Goal: Communication & Community: Share content

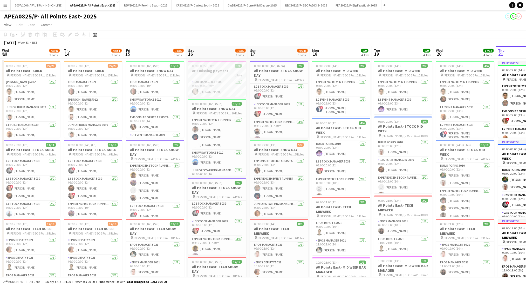
scroll to position [0, 124]
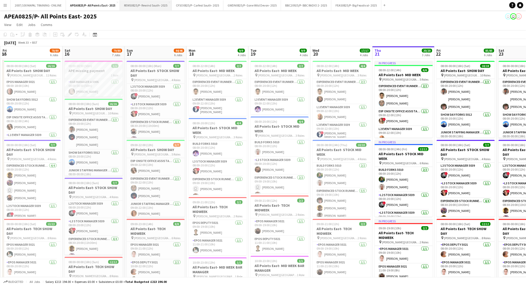
click at [136, 8] on button "REWS0825/P- Rewind South- 2025 Close" at bounding box center [146, 5] width 52 height 10
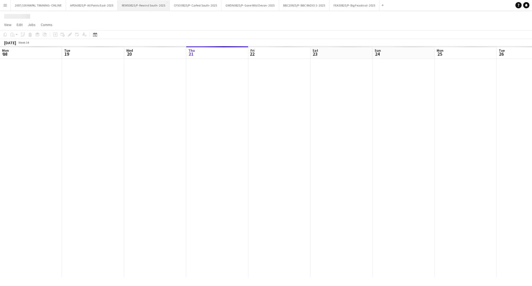
scroll to position [0, 124]
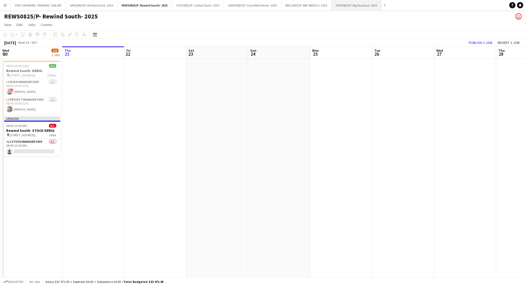
click at [349, 9] on button "FEAS0825/P- Big Feastival- 2025 Close" at bounding box center [357, 5] width 50 height 10
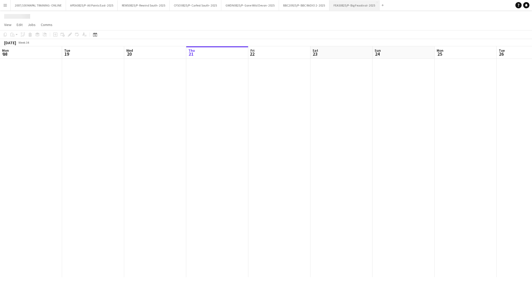
scroll to position [0, 124]
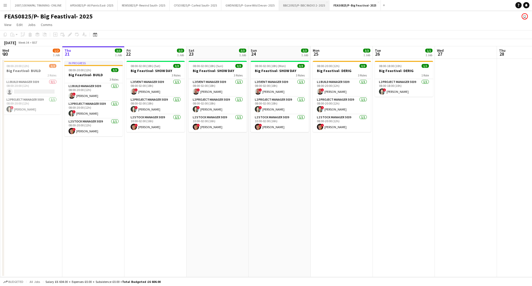
click at [298, 4] on button "BBC20925/P- BBC RADIO 2- 2025 Close" at bounding box center [304, 5] width 50 height 10
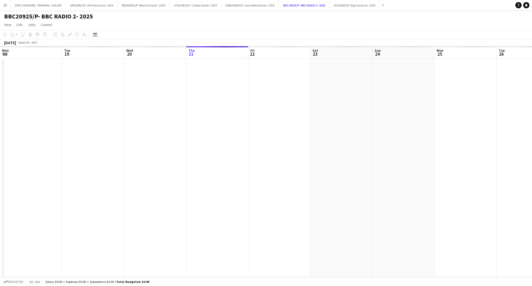
scroll to position [0, 124]
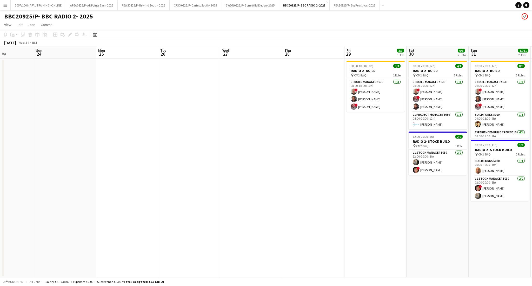
drag, startPoint x: 250, startPoint y: 141, endPoint x: 56, endPoint y: 151, distance: 194.5
click at [36, 145] on app-calendar-viewport "Wed 20 Thu 21 Fri 22 Sat 23 Sun 24 Mon 25 Tue 26 Wed 27 Thu 28 Fri 29 3/3 1 Job…" at bounding box center [266, 161] width 532 height 231
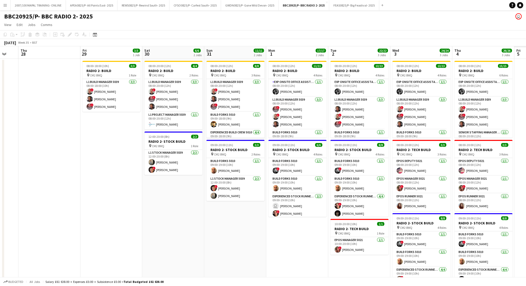
drag, startPoint x: 318, startPoint y: 171, endPoint x: 52, endPoint y: 183, distance: 266.5
click at [52, 183] on app-calendar-viewport "Sun 24 Mon 25 Tue 26 Wed 27 Thu 28 Fri 29 3/3 1 Job Sat 30 6/6 2 Jobs Sun 31 11…" at bounding box center [263, 173] width 526 height 255
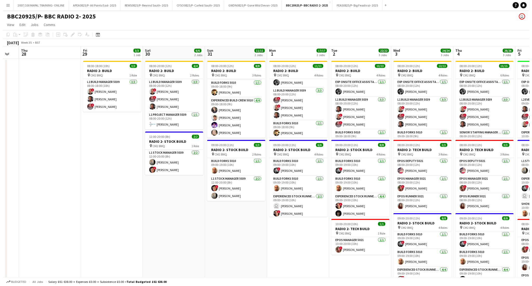
scroll to position [0, 0]
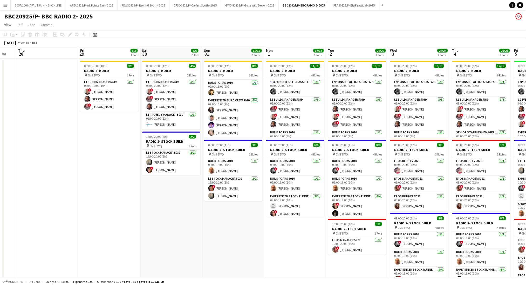
click at [2, 4] on button "Menu" at bounding box center [5, 5] width 10 height 10
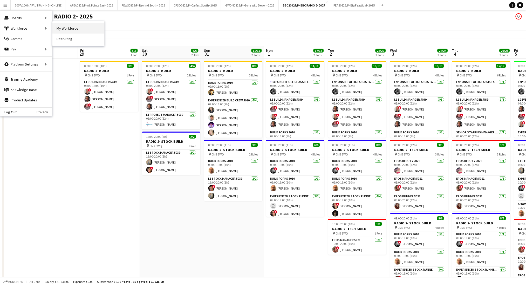
click at [73, 26] on link "My Workforce" at bounding box center [78, 28] width 52 height 10
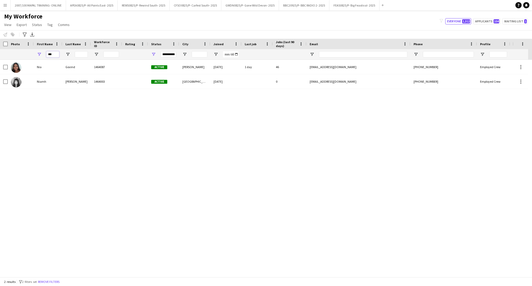
click at [52, 51] on input "***" at bounding box center [52, 54] width 13 height 6
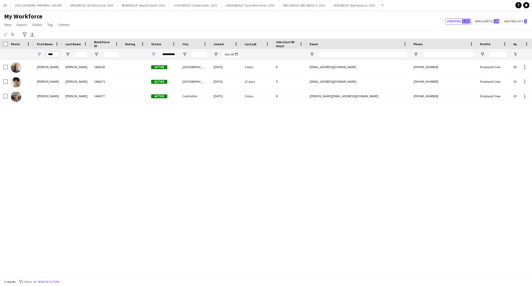
click at [46, 52] on input "****" at bounding box center [52, 54] width 13 height 6
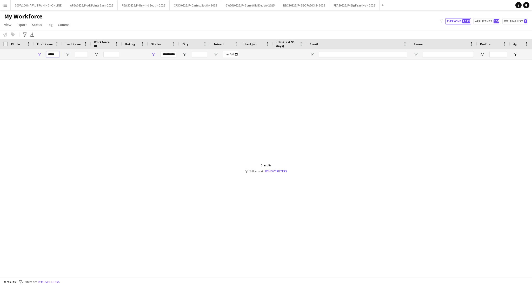
click at [56, 54] on input "****" at bounding box center [52, 54] width 13 height 6
type input "*"
click at [80, 54] on input "Last Name Filter Input" at bounding box center [81, 54] width 13 height 6
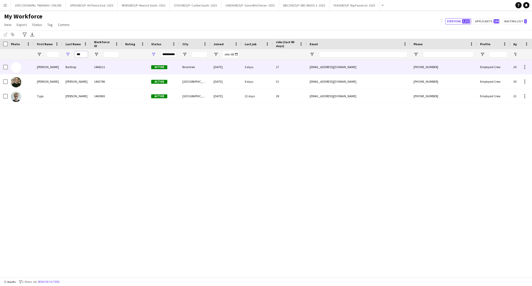
type input "***"
click at [73, 72] on div "Barltrop" at bounding box center [76, 67] width 29 height 14
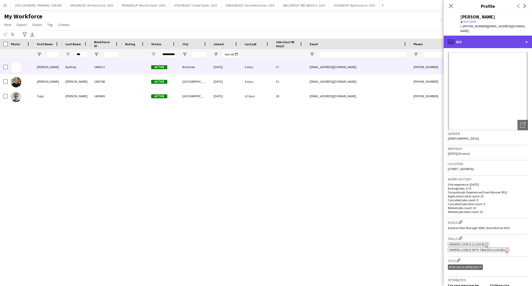
click at [481, 36] on div "profile Bio" at bounding box center [488, 42] width 88 height 12
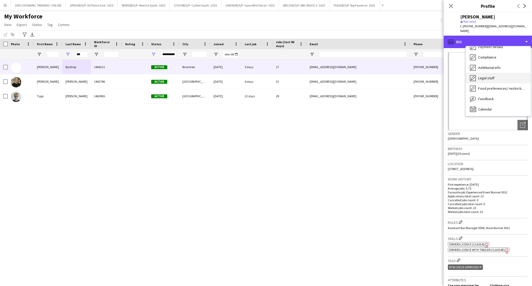
scroll to position [69, 0]
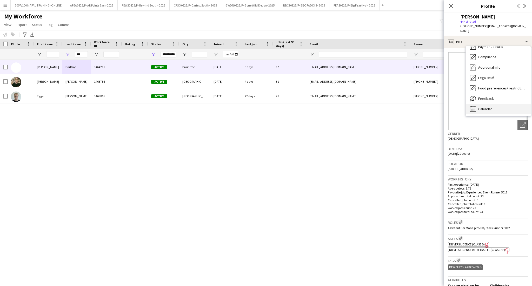
click at [487, 106] on span "Calendar" at bounding box center [485, 108] width 14 height 5
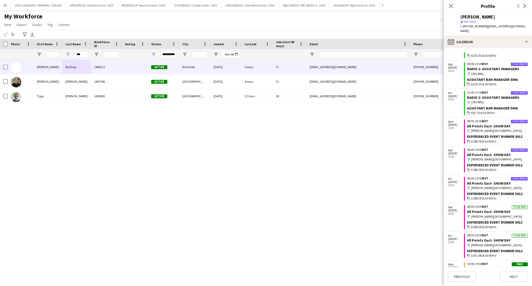
scroll to position [0, 0]
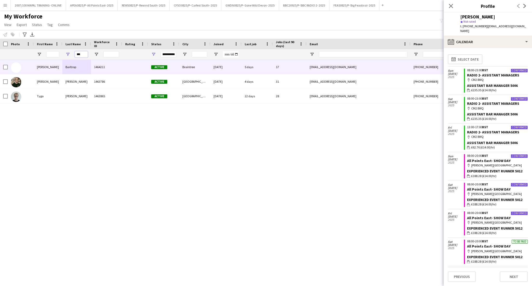
click at [84, 55] on input "***" at bounding box center [81, 54] width 13 height 6
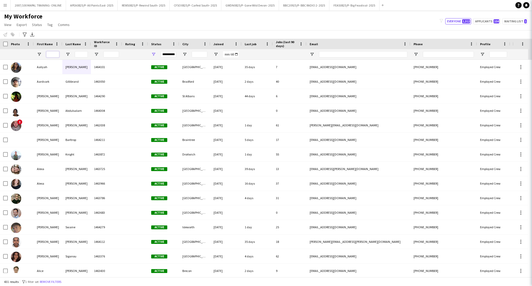
click at [51, 54] on input "First Name Filter Input" at bounding box center [52, 54] width 13 height 6
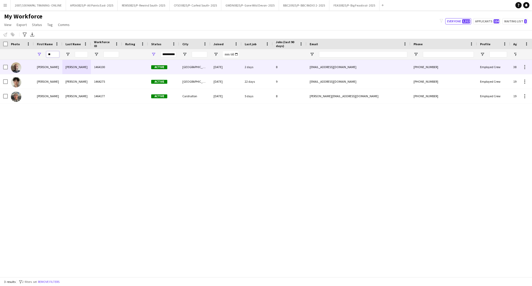
type input "*"
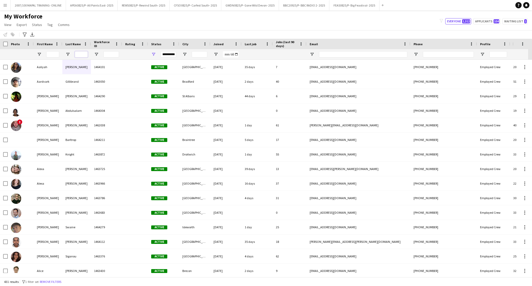
click at [79, 55] on input "Last Name Filter Input" at bounding box center [81, 54] width 13 height 6
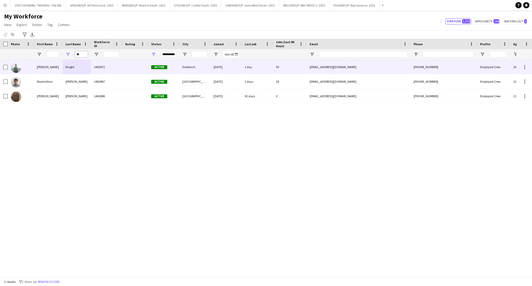
type input "**"
click at [92, 68] on div "1463872" at bounding box center [106, 67] width 31 height 14
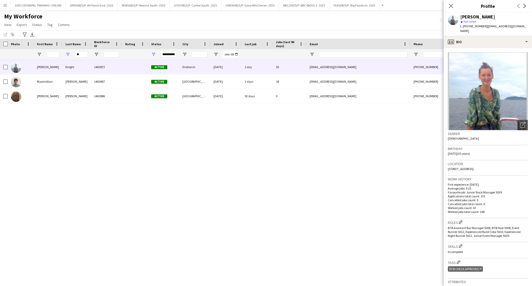
click at [481, 48] on app-crew-profile-bio "Open photos pop-in Gender [DEMOGRAPHIC_DATA] Birthday [DEMOGRAPHIC_DATA] (33 ye…" at bounding box center [488, 167] width 88 height 238
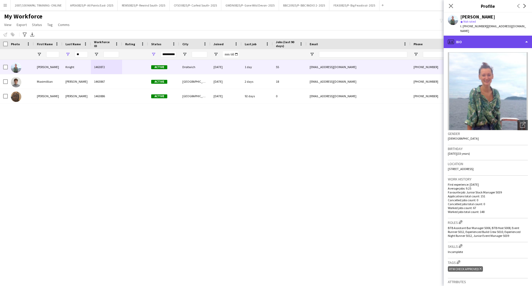
click at [479, 40] on div "profile Bio" at bounding box center [488, 42] width 88 height 12
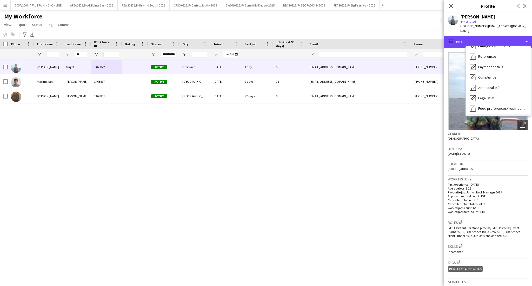
scroll to position [69, 0]
click at [487, 106] on span "Calendar" at bounding box center [485, 108] width 14 height 5
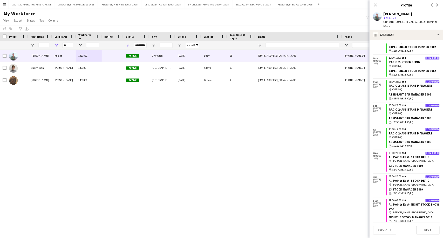
scroll to position [0, 0]
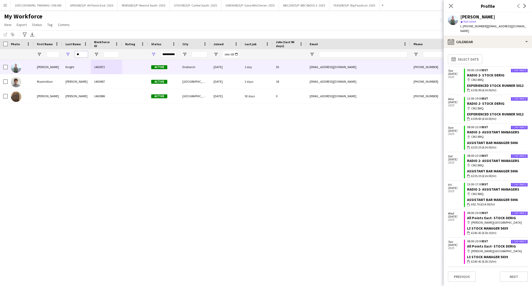
click at [82, 52] on input "**" at bounding box center [81, 54] width 13 height 6
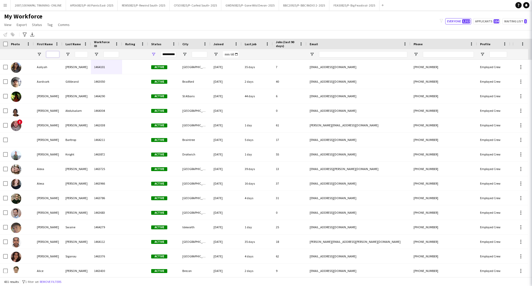
click at [56, 53] on input "First Name Filter Input" at bounding box center [52, 54] width 13 height 6
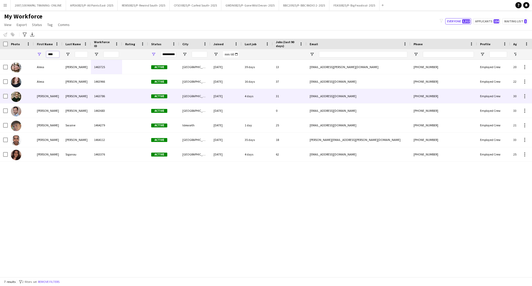
type input "****"
click at [69, 95] on div "[PERSON_NAME]" at bounding box center [76, 96] width 29 height 14
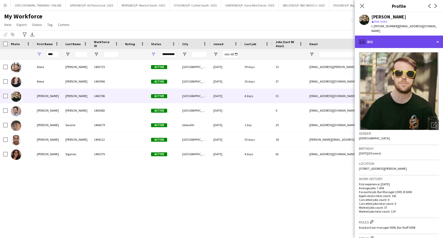
click at [371, 39] on div "profile Bio" at bounding box center [399, 42] width 88 height 12
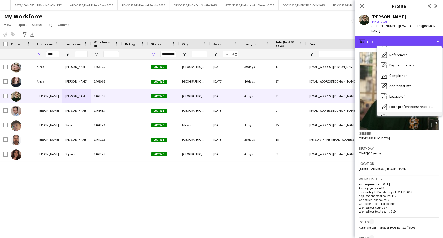
scroll to position [69, 0]
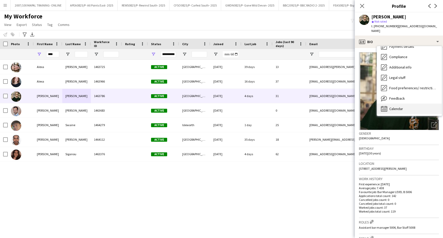
click at [403, 104] on div "Calendar Calendar" at bounding box center [409, 109] width 65 height 10
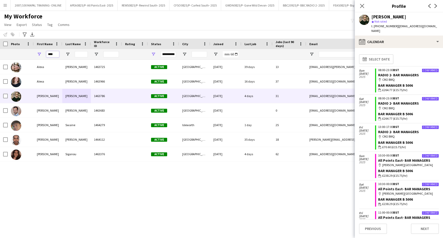
click at [55, 54] on input "****" at bounding box center [52, 54] width 13 height 6
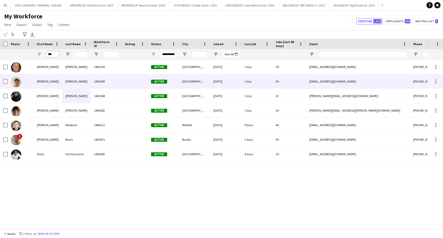
type input "***"
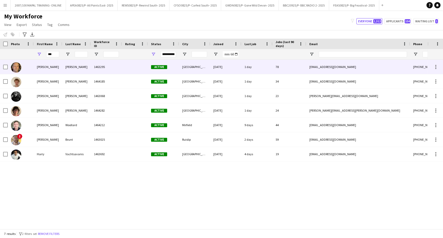
click at [84, 66] on div "[PERSON_NAME]" at bounding box center [76, 67] width 29 height 14
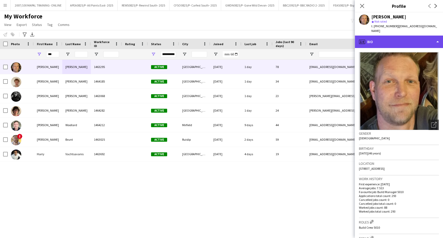
click at [398, 40] on div "profile Bio" at bounding box center [399, 42] width 88 height 12
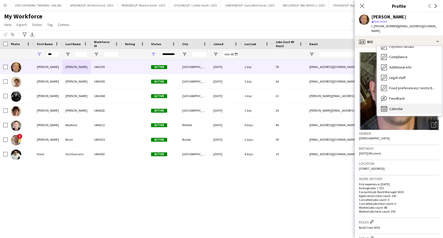
click at [415, 105] on div "Calendar Calendar" at bounding box center [409, 109] width 65 height 10
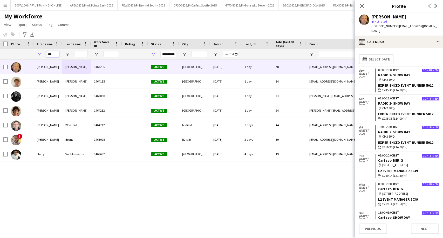
click at [50, 54] on input "***" at bounding box center [52, 54] width 13 height 6
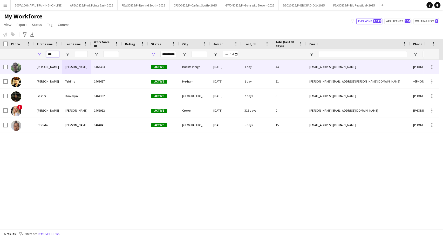
type input "***"
click at [59, 68] on div "[PERSON_NAME]" at bounding box center [48, 67] width 29 height 14
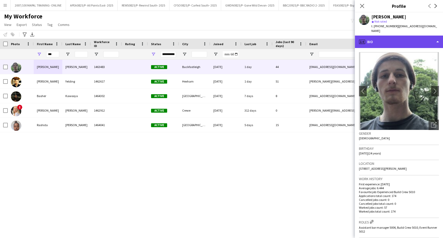
click at [364, 39] on icon "profile" at bounding box center [362, 42] width 6 height 6
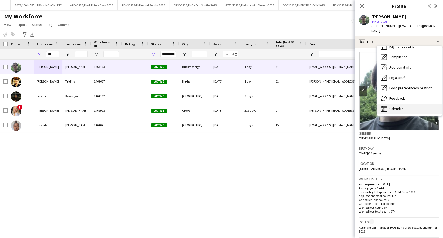
click at [403, 104] on div "Calendar Calendar" at bounding box center [409, 109] width 65 height 10
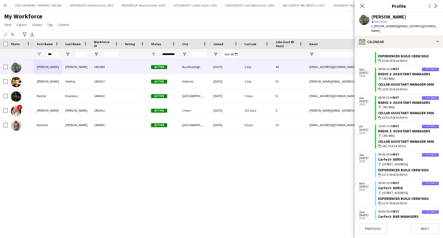
scroll to position [0, 0]
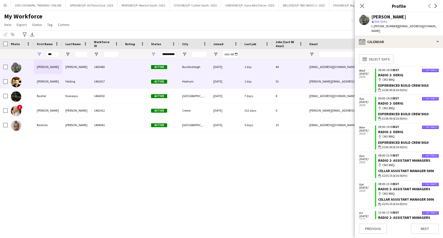
click at [58, 85] on div "[PERSON_NAME]" at bounding box center [48, 81] width 29 height 14
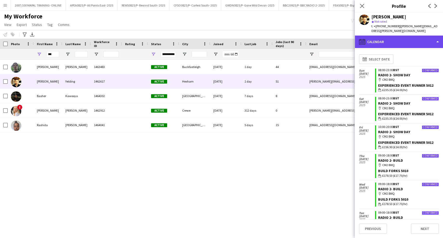
click at [397, 36] on div "calendar-full Calendar" at bounding box center [399, 42] width 88 height 12
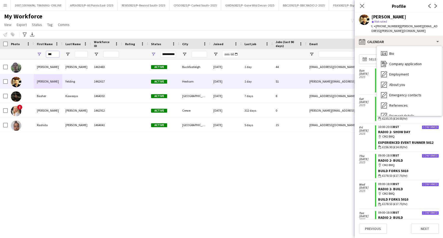
click at [48, 55] on input "***" at bounding box center [52, 54] width 13 height 6
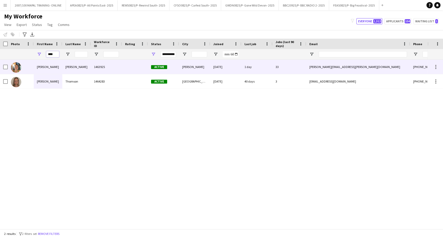
type input "****"
click at [63, 70] on div "[PERSON_NAME]" at bounding box center [76, 67] width 29 height 14
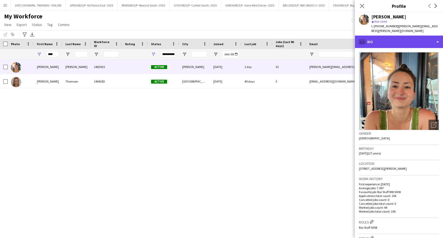
click at [415, 36] on div "profile Bio" at bounding box center [399, 42] width 88 height 12
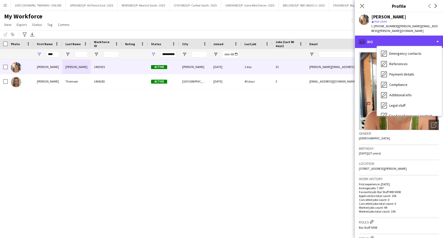
scroll to position [69, 0]
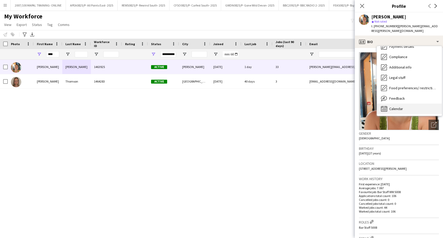
click at [401, 108] on div "Calendar Calendar" at bounding box center [409, 109] width 65 height 10
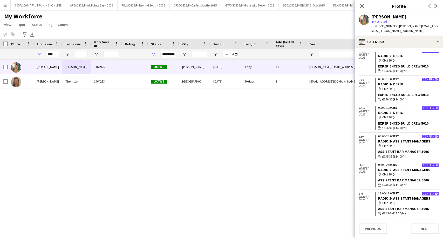
scroll to position [0, 0]
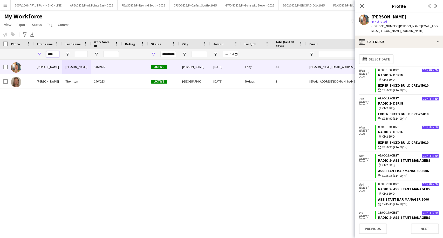
click at [58, 53] on input "****" at bounding box center [52, 54] width 13 height 6
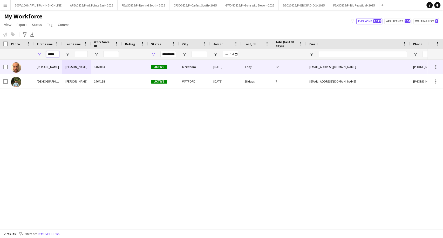
type input "*****"
click at [65, 65] on div "[PERSON_NAME]" at bounding box center [76, 67] width 29 height 14
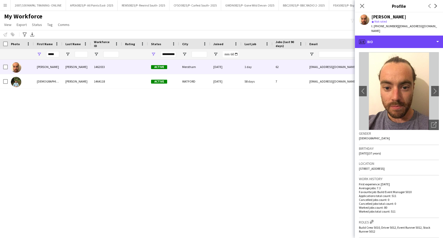
click at [408, 38] on div "profile Bio" at bounding box center [399, 42] width 88 height 12
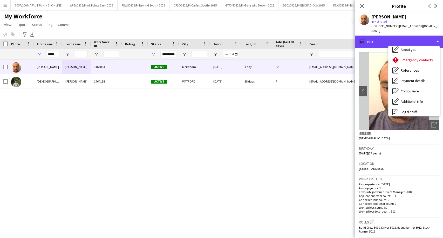
scroll to position [59, 0]
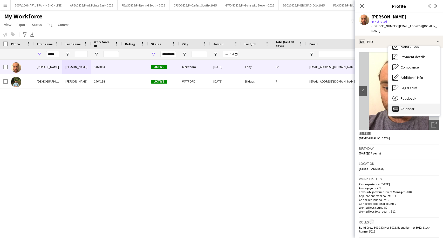
click at [410, 106] on span "Calendar" at bounding box center [408, 108] width 14 height 5
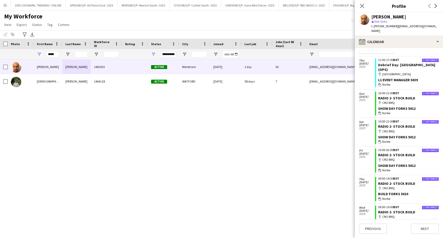
scroll to position [0, 0]
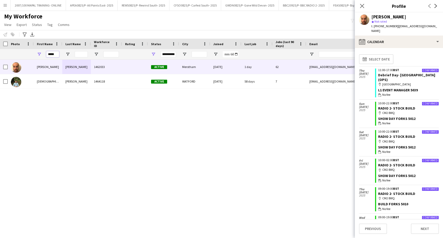
click at [46, 55] on input "*****" at bounding box center [52, 54] width 13 height 6
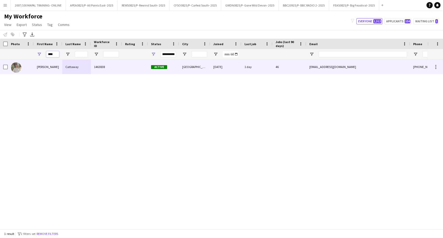
type input "****"
click at [52, 62] on div "[PERSON_NAME]" at bounding box center [48, 67] width 29 height 14
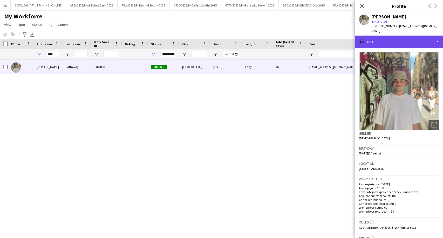
click at [406, 36] on div "profile Bio" at bounding box center [399, 42] width 88 height 12
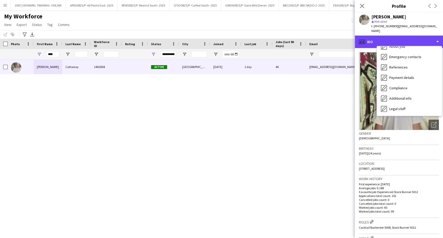
scroll to position [69, 0]
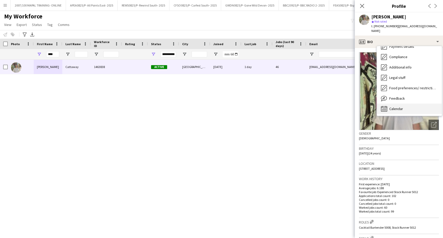
click at [395, 106] on span "Calendar" at bounding box center [397, 108] width 14 height 5
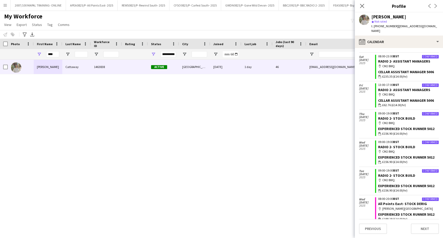
scroll to position [0, 0]
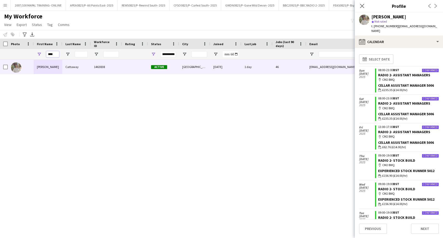
click at [52, 54] on input "****" at bounding box center [52, 54] width 13 height 6
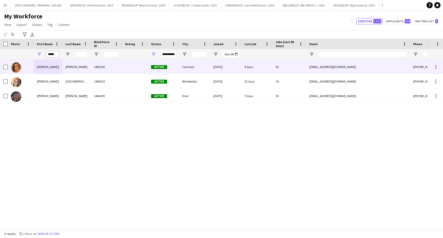
type input "*****"
click at [57, 69] on div "[PERSON_NAME]" at bounding box center [48, 67] width 29 height 14
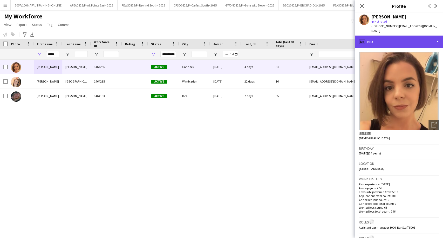
click at [410, 39] on div "profile Bio" at bounding box center [399, 42] width 88 height 12
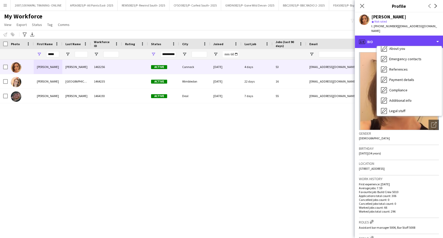
scroll to position [69, 0]
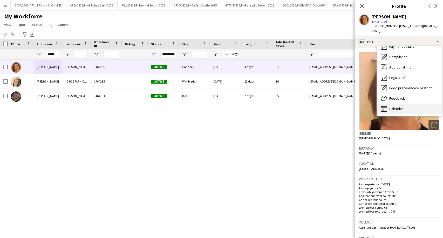
click at [404, 106] on div "Calendar Calendar" at bounding box center [409, 109] width 65 height 10
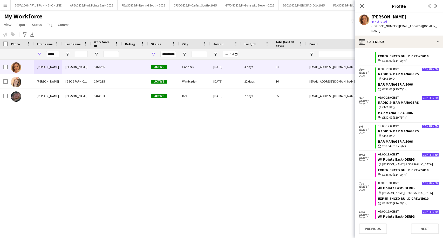
scroll to position [0, 0]
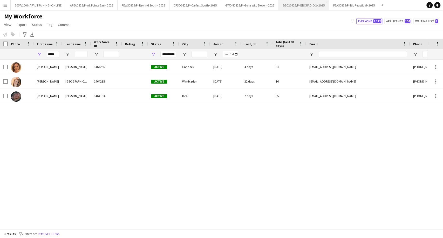
click at [308, 2] on button "BBC20925/P- BBC RADIO 2- 2025 Close" at bounding box center [304, 5] width 50 height 10
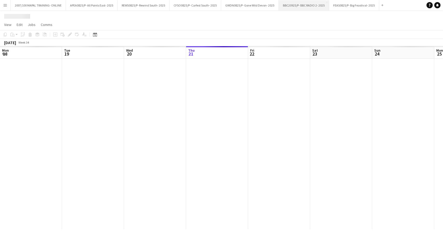
scroll to position [0, 124]
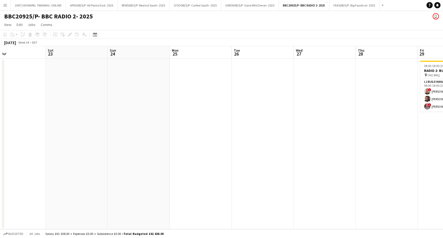
drag, startPoint x: 270, startPoint y: 177, endPoint x: 42, endPoint y: 218, distance: 231.8
click at [26, 223] on app-calendar-viewport "Wed 20 Thu 21 Fri 22 Sat 23 Sun 24 Mon 25 Tue 26 Wed 27 Thu 28 Fri 29 3/3 1 Job…" at bounding box center [221, 137] width 443 height 183
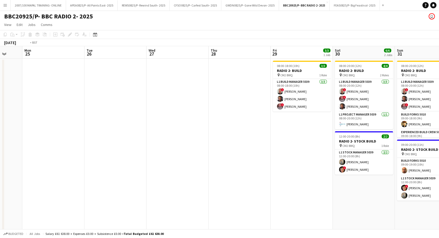
drag, startPoint x: 233, startPoint y: 189, endPoint x: 27, endPoint y: 228, distance: 209.6
click at [27, 228] on app-calendar-viewport "Fri 22 Sat 23 Sun 24 Mon 25 Tue 26 Wed 27 Thu 28 Fri 29 3/3 1 Job Sat 30 6/6 2 …" at bounding box center [219, 173] width 439 height 255
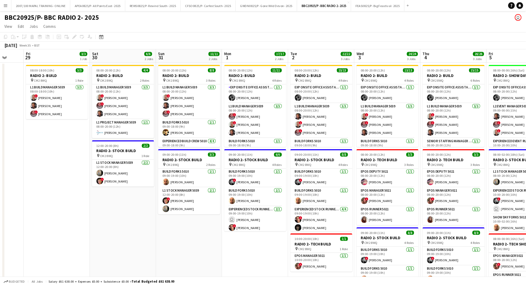
scroll to position [0, 164]
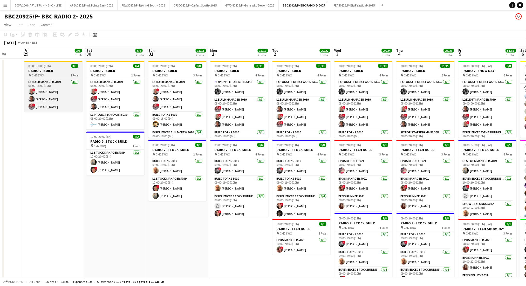
drag, startPoint x: 48, startPoint y: 66, endPoint x: 72, endPoint y: 64, distance: 24.5
click at [48, 66] on span "08:00-18:00 (10h)" at bounding box center [40, 66] width 23 height 4
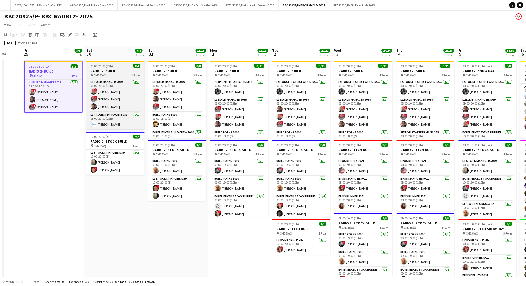
drag, startPoint x: 101, startPoint y: 67, endPoint x: 104, endPoint y: 68, distance: 3.7
click at [101, 67] on span "08:00-20:00 (12h)" at bounding box center [102, 66] width 23 height 4
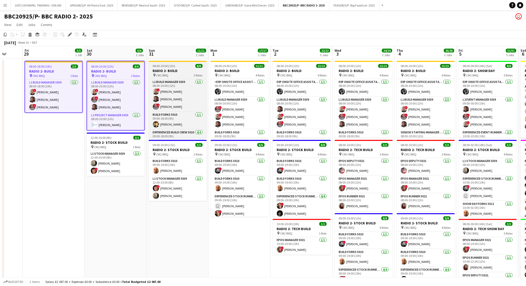
click at [170, 63] on app-job-card "08:00-20:00 (12h) 8/8 RADIO 2- BUILD pin CM2 8WQ 3 Roles L1 Build Manager 5039 …" at bounding box center [178, 99] width 58 height 77
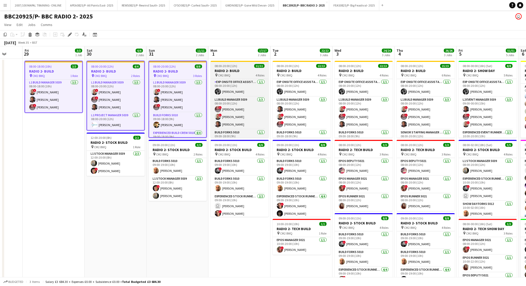
scroll to position [0, 163]
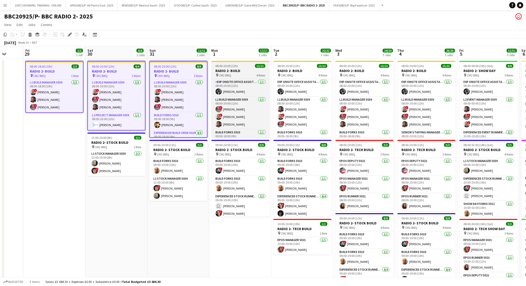
click at [243, 69] on h3 "RADIO 2- BUILD" at bounding box center [241, 70] width 58 height 5
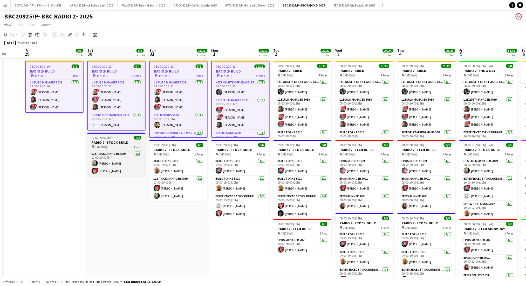
click at [122, 142] on h3 "RADIO 2- STOCK BUILD" at bounding box center [117, 142] width 58 height 5
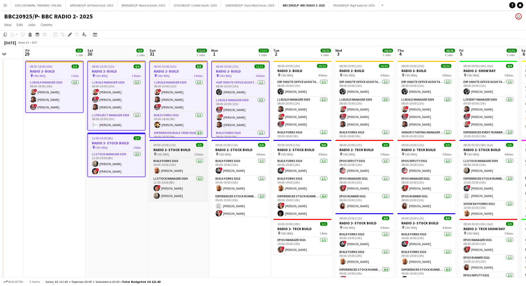
drag, startPoint x: 190, startPoint y: 147, endPoint x: 196, endPoint y: 148, distance: 6.1
click at [190, 147] on h3 "RADIO 2- STOCK BUILD" at bounding box center [179, 149] width 58 height 5
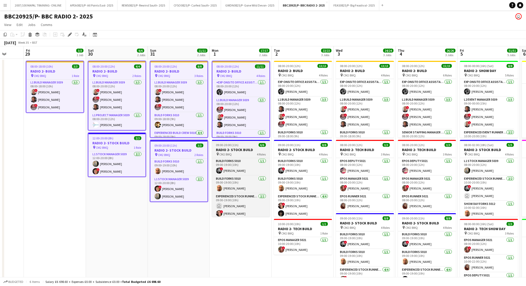
click at [227, 145] on span "09:00-20:00 (11h)" at bounding box center [227, 145] width 23 height 4
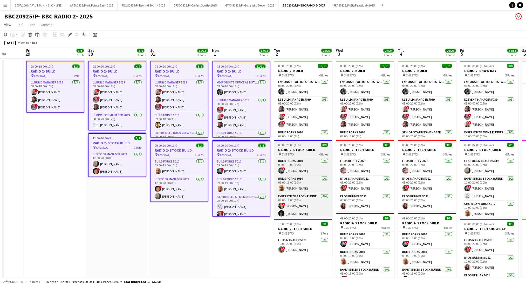
click at [309, 145] on div "09:00-20:00 (11h) 8/8" at bounding box center [304, 145] width 58 height 4
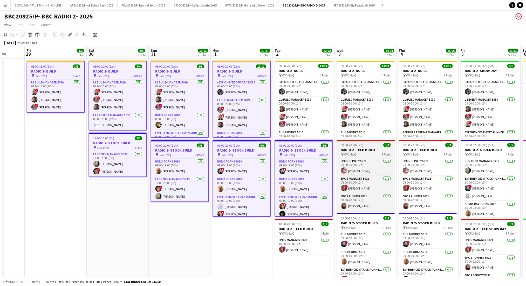
click at [360, 148] on h3 "RADIO 2- TECH BUILD" at bounding box center [366, 149] width 58 height 5
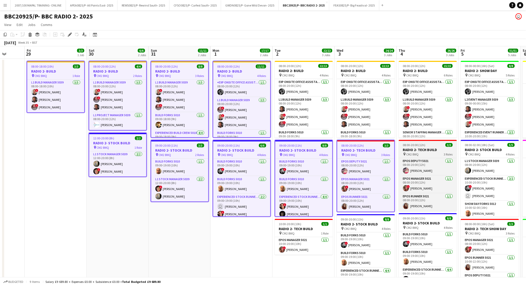
drag, startPoint x: 425, startPoint y: 150, endPoint x: 449, endPoint y: 146, distance: 24.0
click at [426, 150] on h3 "RADIO 2- TECH BUILD" at bounding box center [428, 149] width 58 height 5
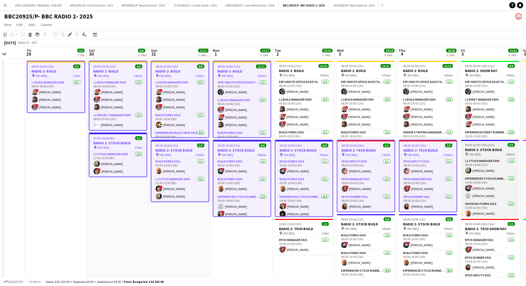
click at [443, 149] on h3 "RADIO 2- STOCK BUILD" at bounding box center [491, 149] width 58 height 5
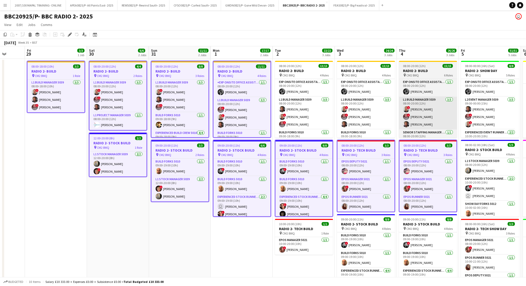
scroll to position [0, 161]
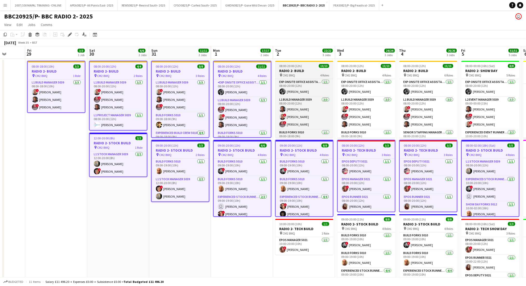
click at [297, 68] on h3 "RADIO 2- BUILD" at bounding box center [305, 70] width 58 height 5
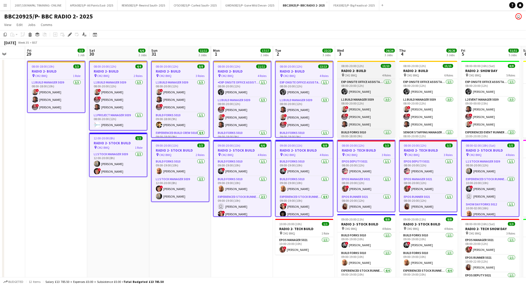
click at [360, 69] on h3 "RADIO 2- BUILD" at bounding box center [367, 70] width 58 height 5
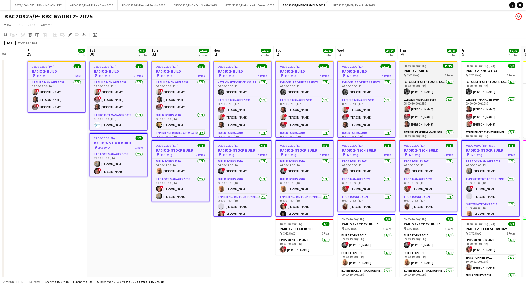
click at [420, 65] on span "08:00-20:00 (12h)" at bounding box center [415, 66] width 23 height 4
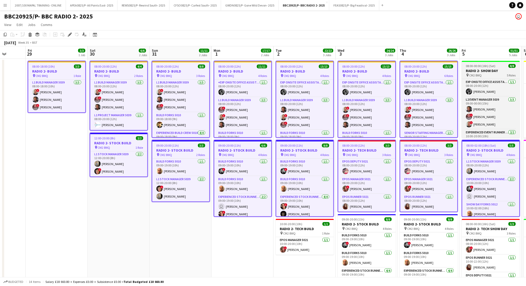
click at [443, 66] on span "08:00-00:00 (16h) (Sat)" at bounding box center [481, 66] width 30 height 4
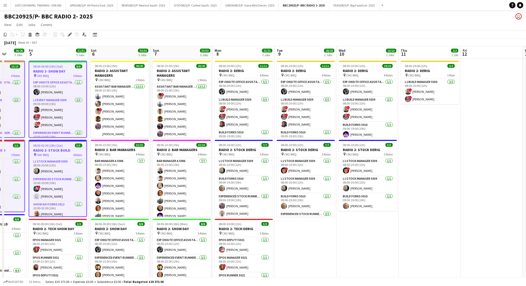
scroll to position [0, 169]
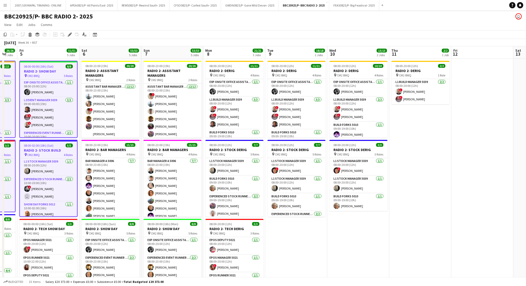
drag, startPoint x: 481, startPoint y: 50, endPoint x: 38, endPoint y: 105, distance: 446.3
click at [38, 105] on app-calendar-viewport "Tue 2 22/22 3 Jobs Wed 3 24/24 3 Jobs Thu 4 26/26 3 Jobs Fri 5 51/51 5 Jobs Sat…" at bounding box center [263, 254] width 526 height 417
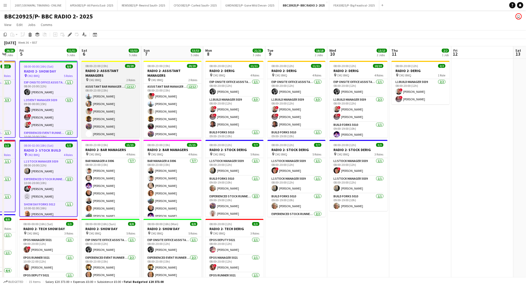
click at [94, 74] on h3 "RADIO 2- ASSISTANT MANAGERS" at bounding box center [111, 72] width 58 height 9
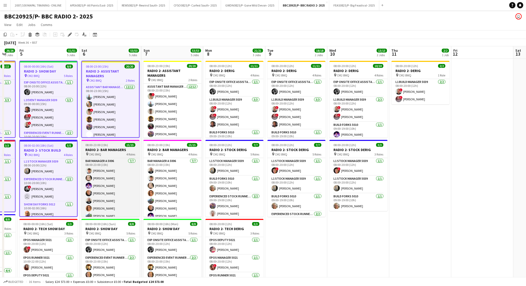
click at [115, 149] on h3 "RADIO 2- BAR MANAGERS" at bounding box center [111, 149] width 58 height 5
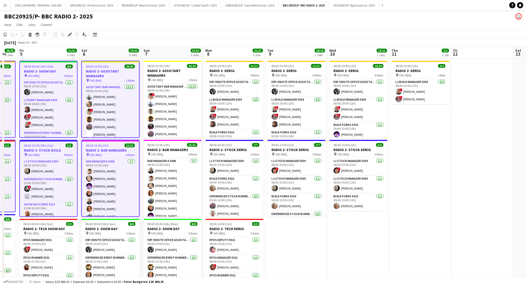
click at [165, 146] on span "08:00-23:00 (15h)" at bounding box center [159, 145] width 23 height 4
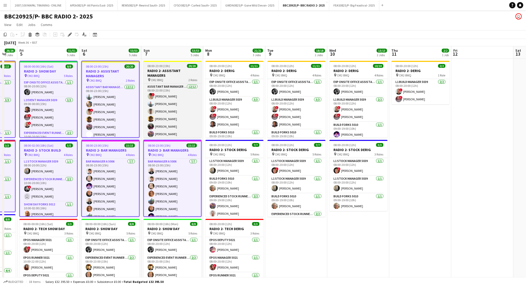
click at [183, 67] on div "08:00-23:00 (15h) 20/20" at bounding box center [173, 66] width 58 height 4
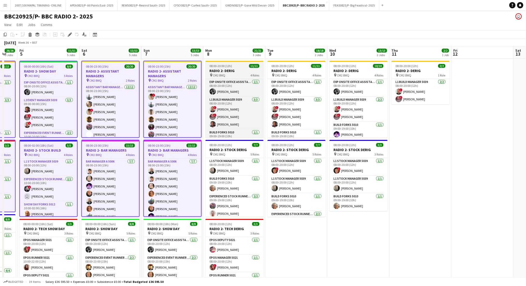
click at [231, 64] on span "08:00-20:00 (12h)" at bounding box center [221, 66] width 23 height 4
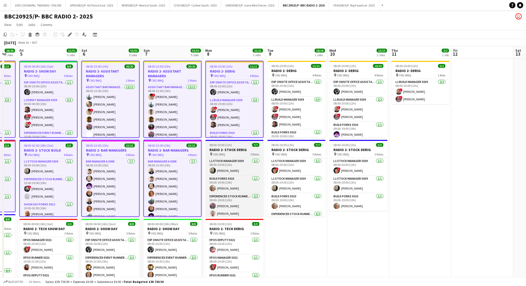
click at [249, 148] on h3 "RADIO 2- STOCK DERIG" at bounding box center [235, 149] width 58 height 5
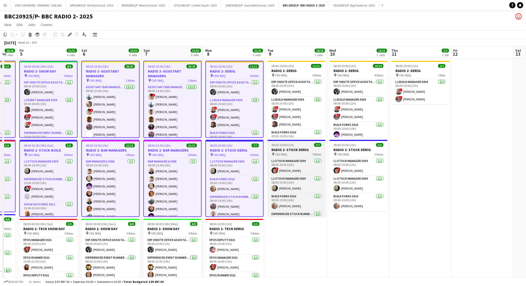
click at [285, 147] on h3 "RADIO 2- STOCK DERIG" at bounding box center [297, 149] width 58 height 5
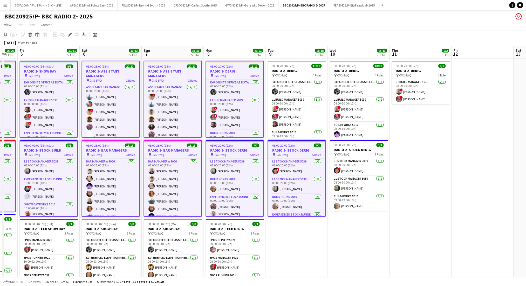
drag, startPoint x: 289, startPoint y: 68, endPoint x: 368, endPoint y: 52, distance: 80.6
click at [289, 68] on h3 "RADIO 2- DERIG" at bounding box center [297, 70] width 58 height 5
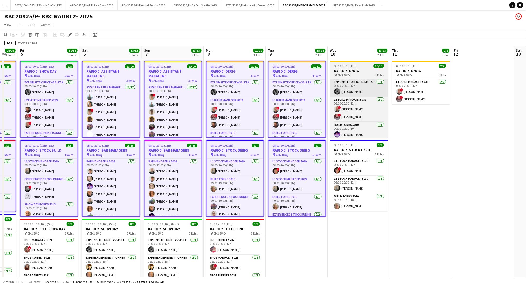
click at [365, 69] on h3 "RADIO 2- DERIG" at bounding box center [359, 70] width 58 height 5
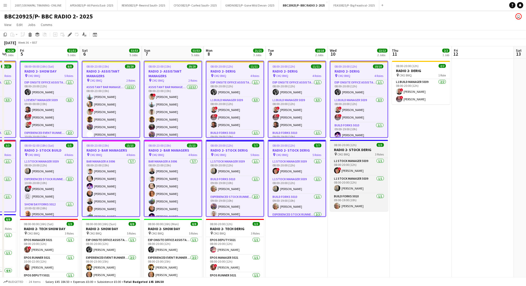
click at [367, 147] on app-job-card "08:00-20:00 (12h) 3/3 RADIO 2- STOCK DERIG pin CM2 8WQ 3 Roles L1 Stock Manager…" at bounding box center [359, 175] width 58 height 71
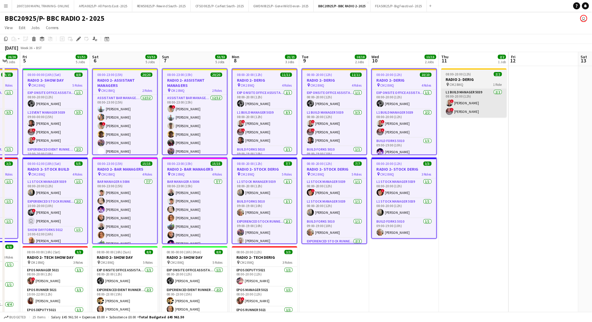
scroll to position [0, 168]
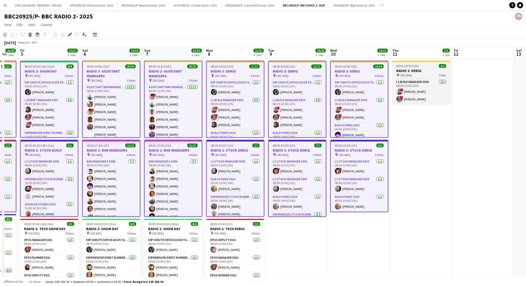
click at [410, 69] on h3 "RADIO 2- DERIG" at bounding box center [422, 70] width 58 height 5
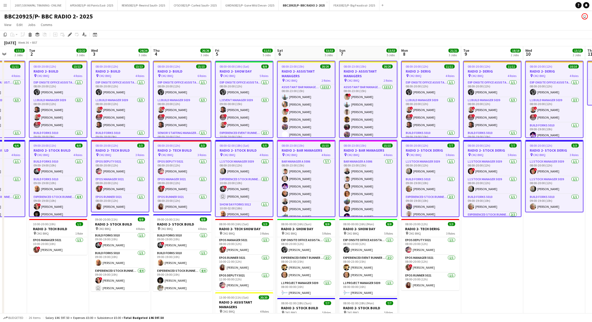
drag, startPoint x: 298, startPoint y: 242, endPoint x: 482, endPoint y: 215, distance: 185.2
click at [443, 215] on app-calendar-viewport "Sat 30 6/6 2 Jobs Sun 31 11/11 2 Jobs Mon 1 17/17 2 Jobs Tue 2 22/22 3 Jobs Wed…" at bounding box center [296, 254] width 592 height 417
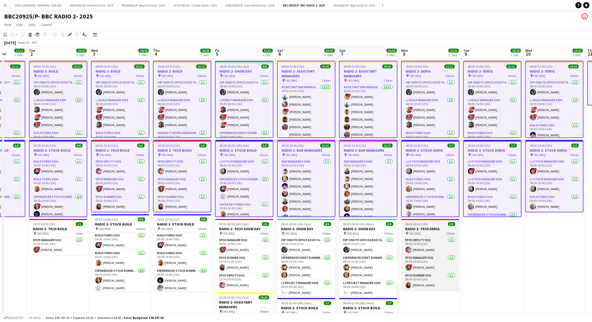
drag, startPoint x: 417, startPoint y: 224, endPoint x: 414, endPoint y: 221, distance: 4.6
click at [417, 223] on span "08:00-20:00 (12h)" at bounding box center [417, 224] width 23 height 4
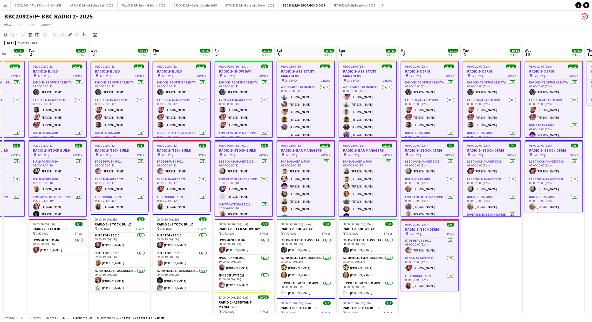
drag, startPoint x: 347, startPoint y: 228, endPoint x: 334, endPoint y: 226, distance: 13.3
click at [346, 228] on h3 "RADIO 2- SHOW DAY" at bounding box center [368, 228] width 58 height 5
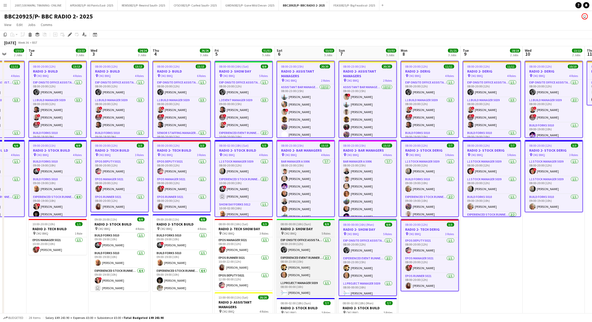
scroll to position [0, 161]
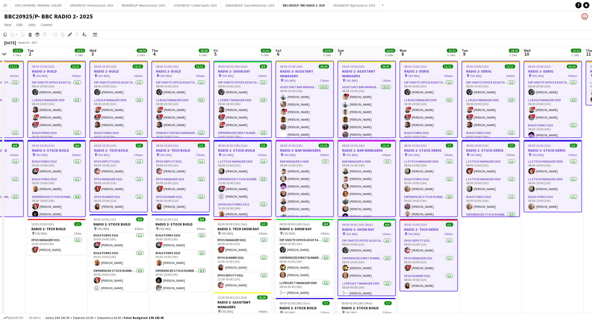
click at [274, 225] on app-date-cell "08:00-23:00 (15h) 20/20 RADIO 2- ASSISTANT MANAGERS pin CM2 8WQ 2 Roles Assista…" at bounding box center [305, 261] width 62 height 405
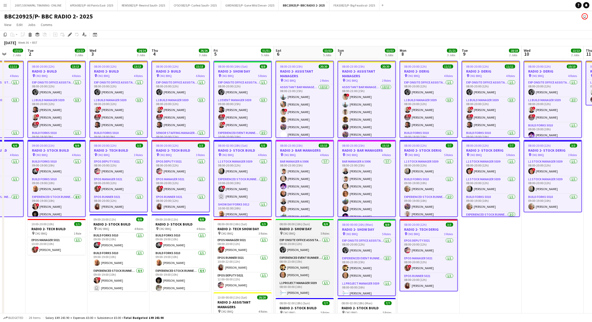
click at [284, 226] on app-job-card "08:00-00:00 (16h) (Sun) 8/8 RADIO 2- SHOW DAY pin CM2 8WQ 5 Roles Exp Onsite Of…" at bounding box center [305, 257] width 58 height 77
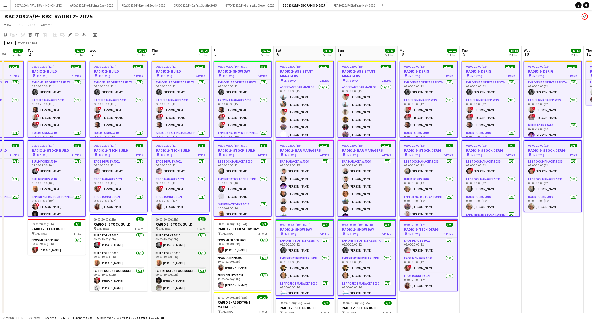
drag, startPoint x: 241, startPoint y: 226, endPoint x: 195, endPoint y: 226, distance: 46.0
click at [239, 226] on app-calendar-viewport "Sat 30 6/6 2 Jobs Sun 31 11/11 2 Jobs Mon 1 17/17 2 Jobs Tue 2 22/22 3 Jobs Wed…" at bounding box center [296, 254] width 592 height 417
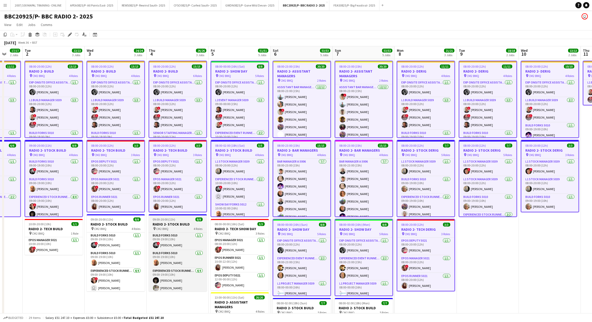
click at [166, 224] on h3 "RADIO 2- STOCK BUILD" at bounding box center [178, 224] width 58 height 5
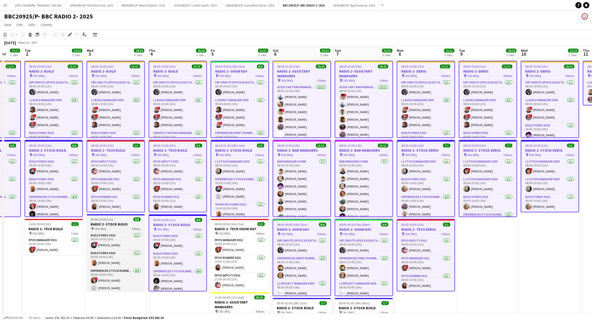
click at [110, 223] on h3 "RADIO 2- STOCK BUILD" at bounding box center [116, 224] width 58 height 5
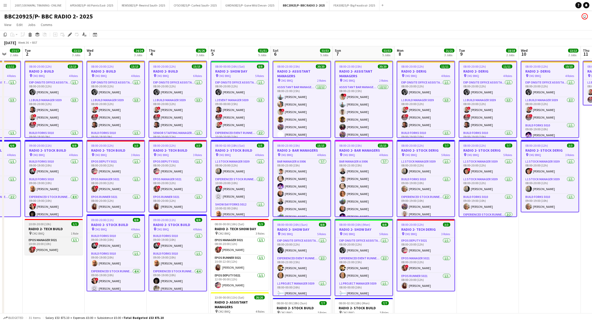
drag, startPoint x: 46, startPoint y: 231, endPoint x: 50, endPoint y: 231, distance: 3.9
click at [47, 231] on app-job-card "10:00-20:00 (10h) 1/1 RADIO 2- TECH BUILD pin CM2 8WQ 1 Role EPOS Manager 5021 …" at bounding box center [54, 237] width 58 height 36
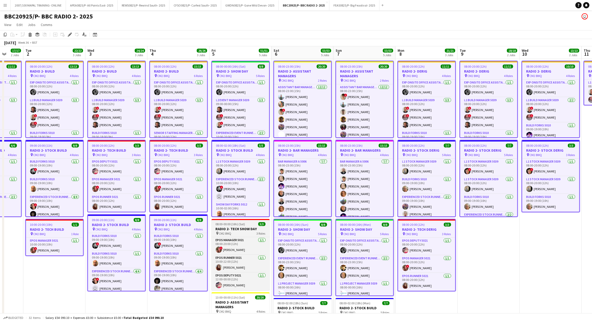
click at [233, 237] on div "EPOS Manager 5021 1/1 08:00-20:00 (12h) ! Mia Keable EPOS Runner 5021 1/1 10:00…" at bounding box center [241, 263] width 58 height 53
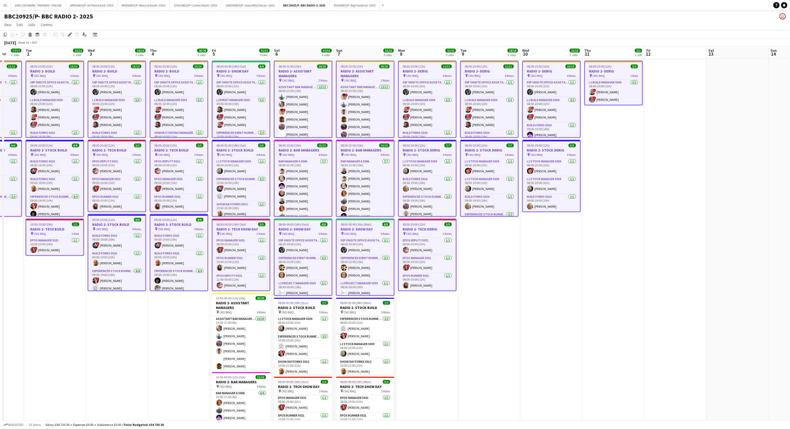
scroll to position [0, 162]
click at [363, 238] on app-calendar-viewport "Sat 30 6/6 2 Jobs Sun 31 11/11 2 Jobs Mon 1 17/17 2 Jobs Tue 2 22/22 3 Jobs Wed…" at bounding box center [395, 254] width 790 height 417
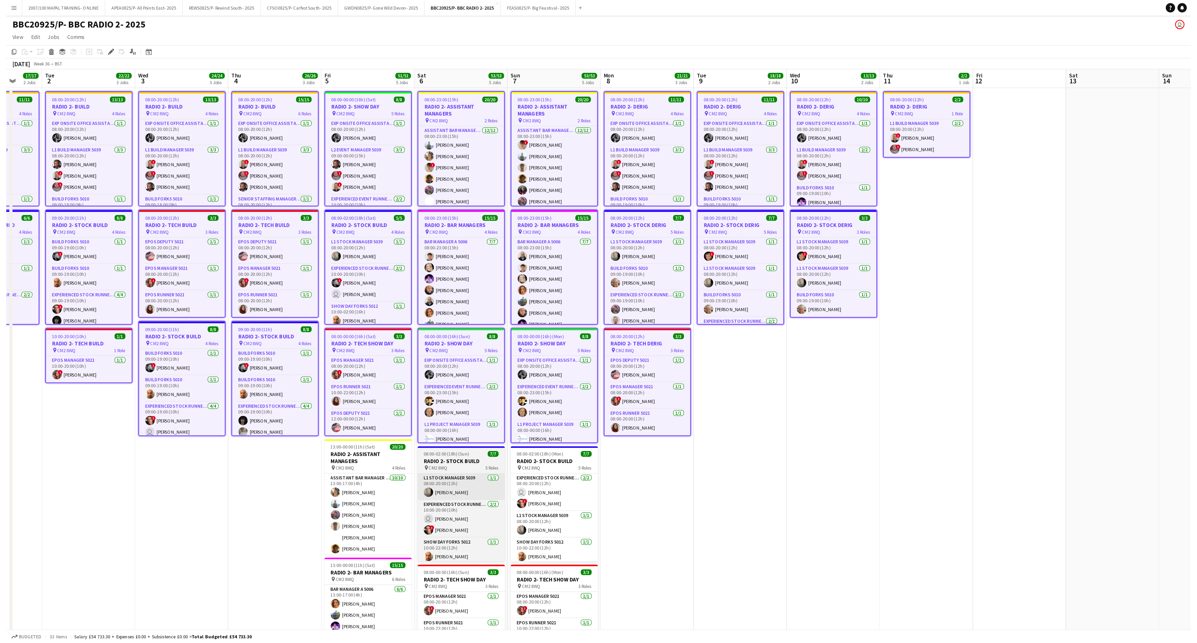
scroll to position [0, 164]
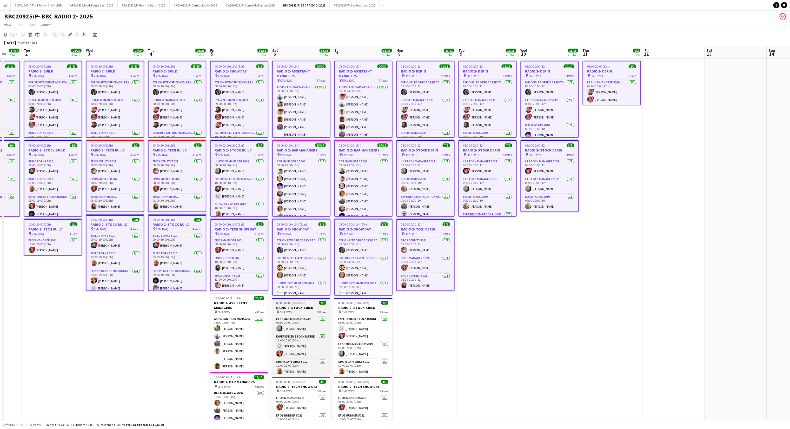
click at [284, 238] on span "CM2 8WQ" at bounding box center [286, 312] width 12 height 4
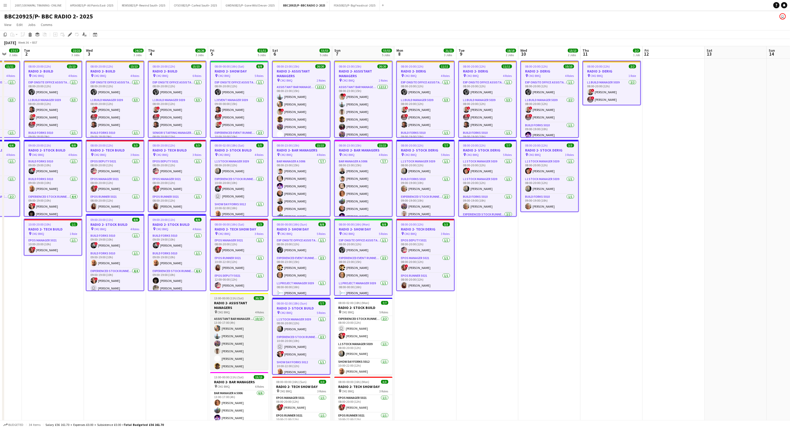
click at [237, 238] on h3 "RADIO 2- ASSISTANT MANAGERS" at bounding box center [239, 305] width 58 height 9
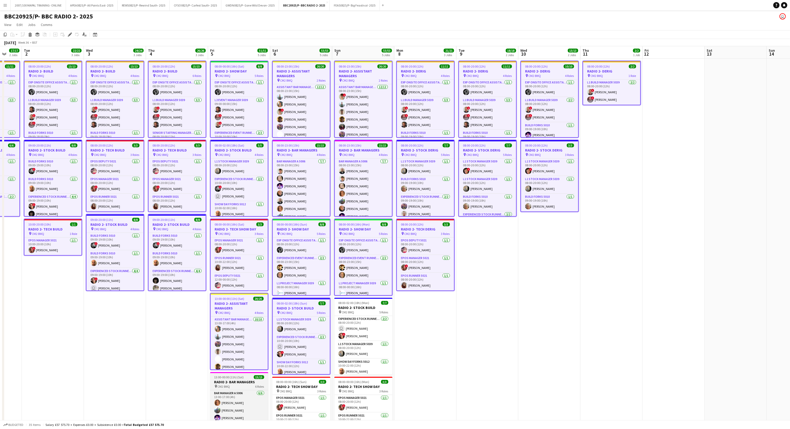
click at [237, 238] on span "13:00-00:00 (11h) (Sat)" at bounding box center [229, 377] width 30 height 4
click at [300, 238] on span "08:00-00:00 (16h) (Sun)" at bounding box center [291, 382] width 30 height 4
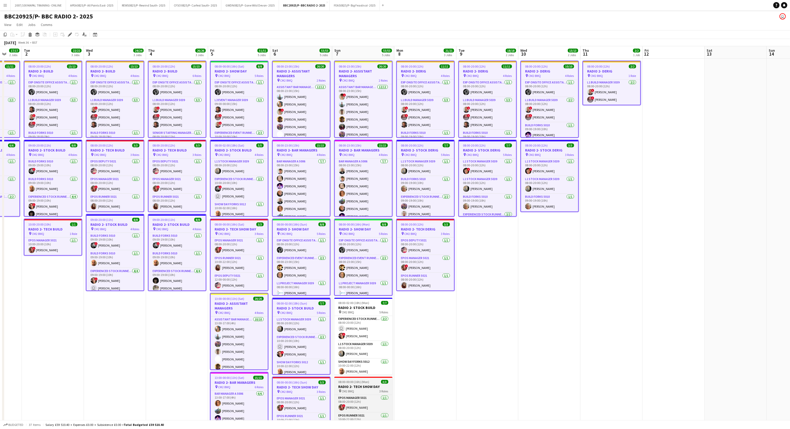
click at [354, 238] on h3 "RADIO 2- TECH SHOW DAY" at bounding box center [363, 386] width 58 height 5
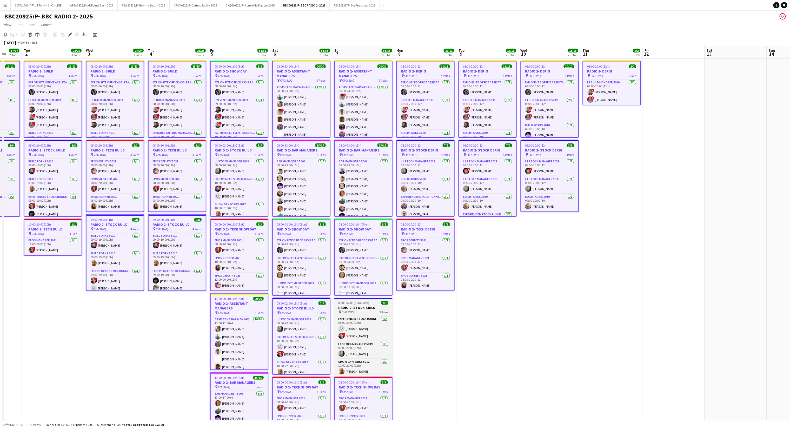
click at [362, 238] on h3 "RADIO 2- STOCK BUILD" at bounding box center [363, 307] width 58 height 5
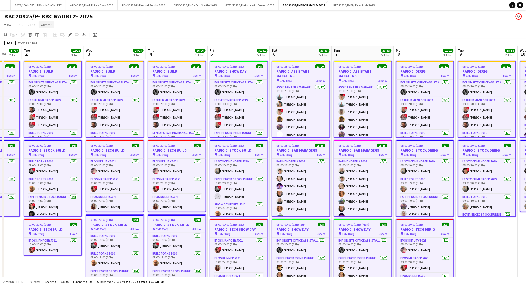
click at [46, 22] on link "Comms" at bounding box center [47, 24] width 16 height 7
click at [48, 34] on span "Notify confirmed crew" at bounding box center [60, 36] width 35 height 5
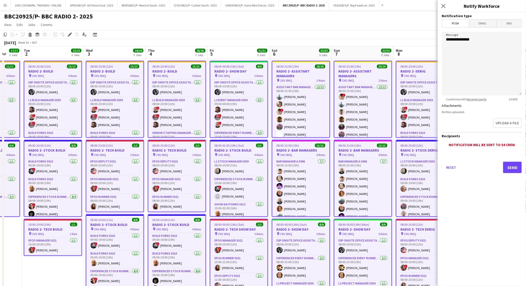
click at [443, 22] on span "Email" at bounding box center [484, 23] width 28 height 8
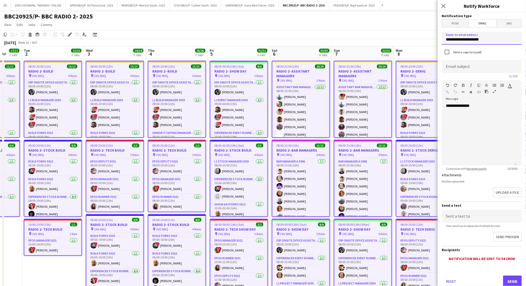
click at [443, 39] on input "**********" at bounding box center [482, 38] width 80 height 13
click at [443, 65] on input at bounding box center [482, 66] width 80 height 13
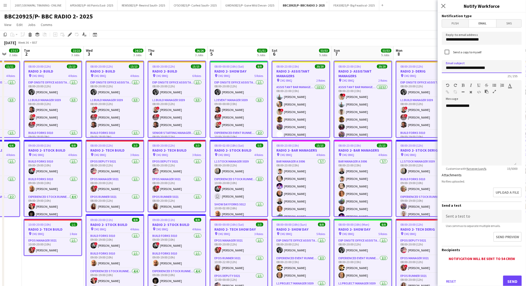
type input "**********"
drag, startPoint x: 485, startPoint y: 104, endPoint x: 432, endPoint y: 107, distance: 52.8
click at [432, 107] on body "Menu Boards Boards Boards All jobs Status Workforce Workforce My Workforce Recr…" at bounding box center [263, 236] width 526 height 472
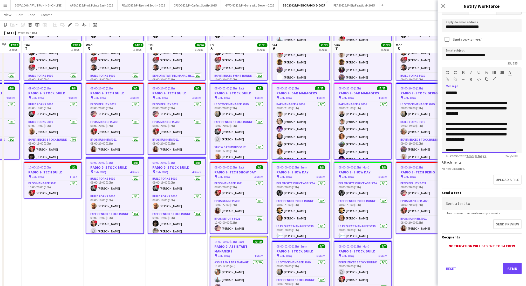
scroll to position [69, 0]
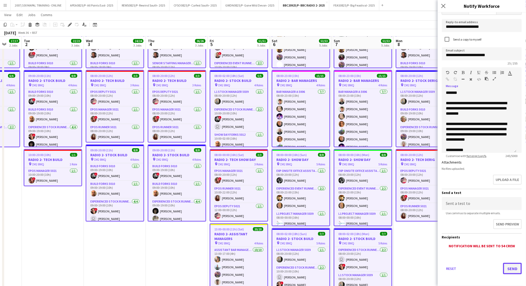
click at [443, 238] on button "Send" at bounding box center [513, 268] width 19 height 11
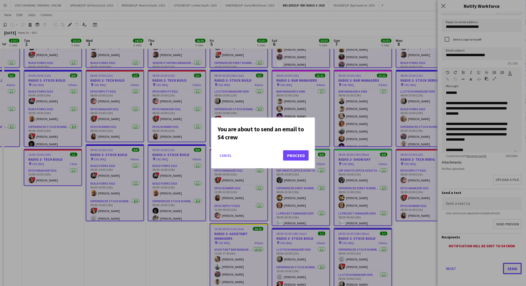
scroll to position [0, 0]
click at [299, 154] on button "Proceed" at bounding box center [296, 155] width 26 height 10
